Goal: Understand process/instructions: Learn how to perform a task or action

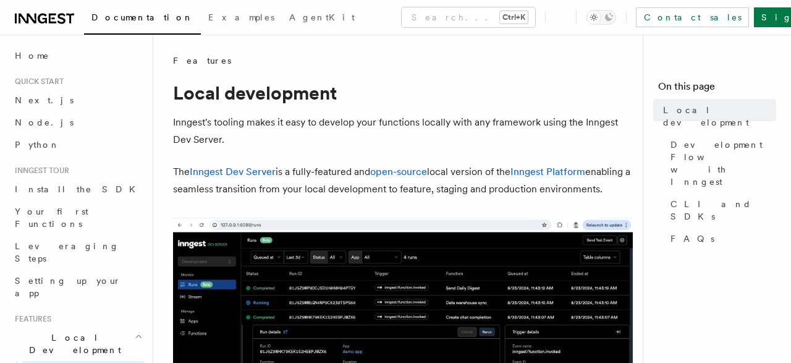
scroll to position [307, 0]
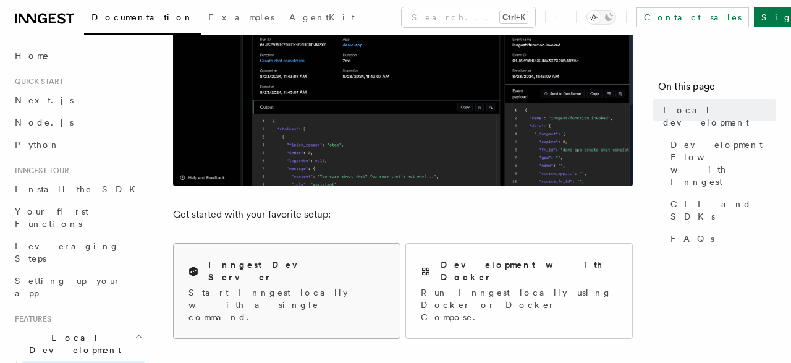
click at [268, 283] on h2 "Inngest Dev Server" at bounding box center [296, 270] width 177 height 25
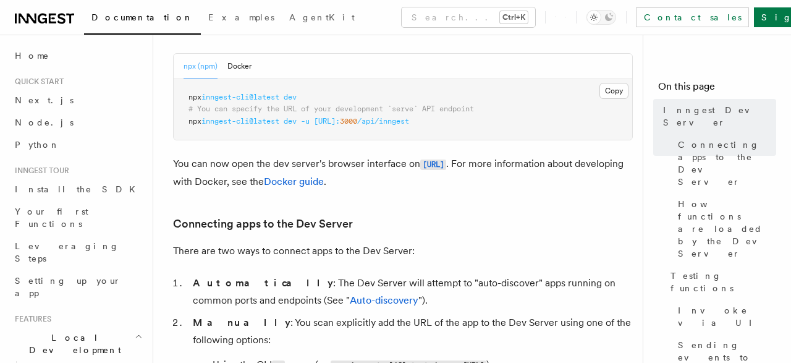
scroll to position [549, 0]
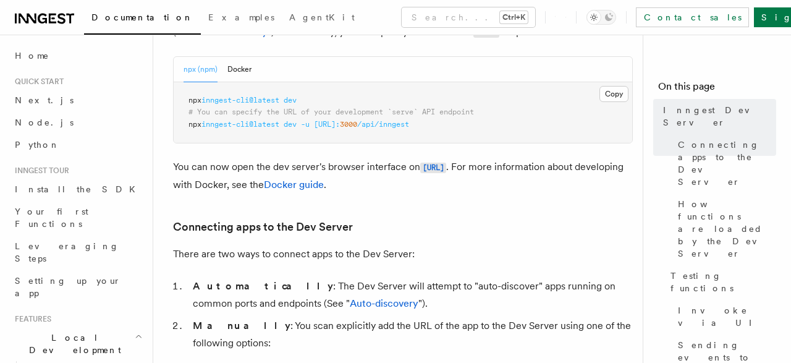
click at [307, 102] on pre "npx inngest-cli@latest dev # You can specify the URL of your development `serve…" at bounding box center [403, 112] width 459 height 61
click at [187, 100] on pre "npx inngest-cli@latest dev # You can specify the URL of your development `serve…" at bounding box center [403, 112] width 459 height 61
click at [189, 98] on span "npx" at bounding box center [194, 100] width 13 height 9
click at [188, 98] on span "npx" at bounding box center [194, 100] width 13 height 9
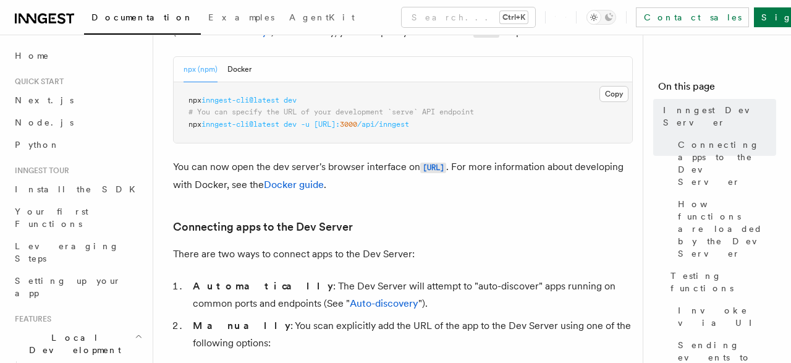
click at [188, 103] on pre "npx inngest-cli@latest dev # You can specify the URL of your development `serve…" at bounding box center [403, 112] width 459 height 61
drag, startPoint x: 188, startPoint y: 100, endPoint x: 318, endPoint y: 91, distance: 130.1
click at [318, 91] on pre "npx inngest-cli@latest dev # You can specify the URL of your development `serve…" at bounding box center [403, 112] width 459 height 61
copy span "npx inngest-cli@latest dev"
click at [567, 163] on p "You can now open the dev server's browser interface on [URL] . For more informa…" at bounding box center [403, 175] width 460 height 35
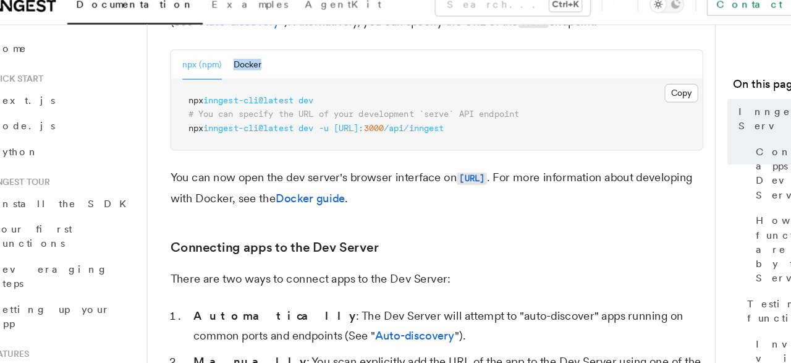
drag, startPoint x: 189, startPoint y: 103, endPoint x: 337, endPoint y: 65, distance: 153.0
click at [337, 82] on pre "npx inngest-cli@latest dev # You can specify the URL of your development `serve…" at bounding box center [403, 112] width 459 height 61
copy button "Docker"
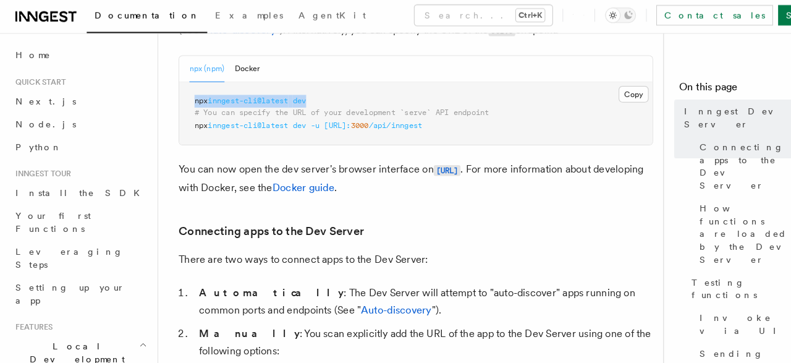
drag, startPoint x: 311, startPoint y: 99, endPoint x: 186, endPoint y: 101, distance: 124.9
click at [186, 101] on pre "npx inngest-cli@latest dev # You can specify the URL of your development `serve…" at bounding box center [403, 112] width 459 height 61
copy span "npx inngest-cli@latest dev"
